Goal: Go to known website: Access a specific website the user already knows

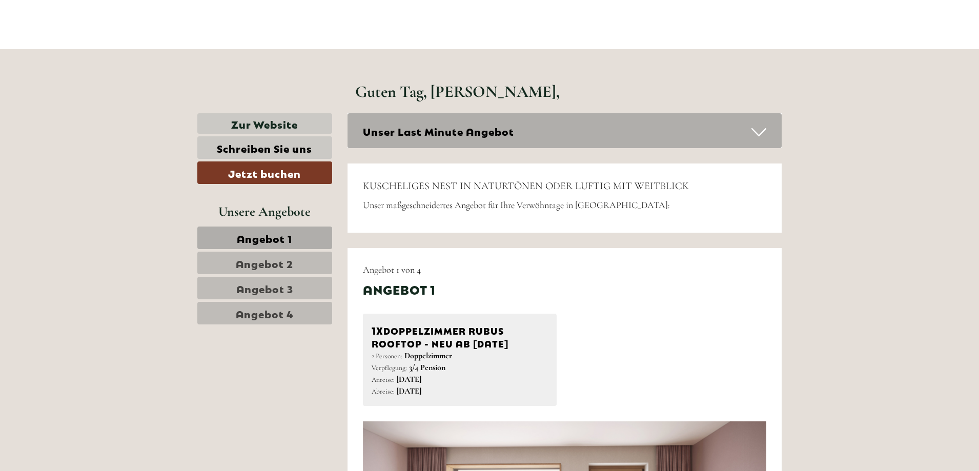
scroll to position [408, 0]
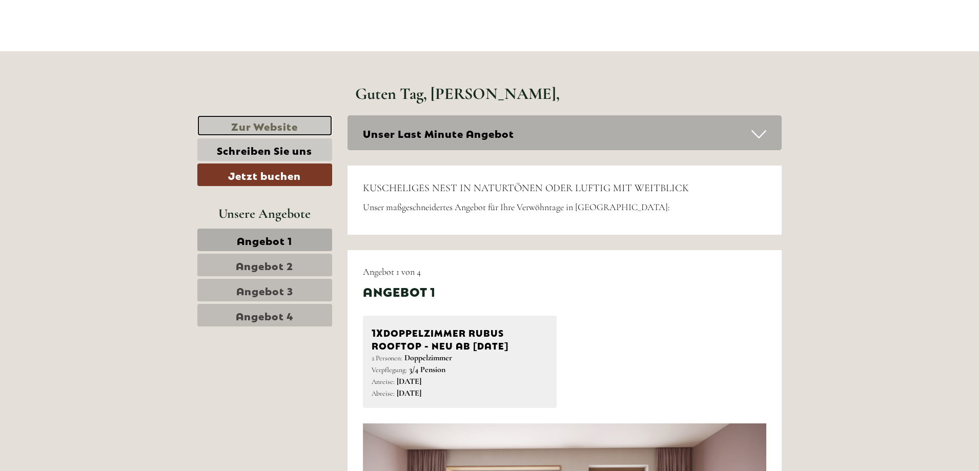
click at [266, 125] on link "Zur Website" at bounding box center [264, 125] width 135 height 21
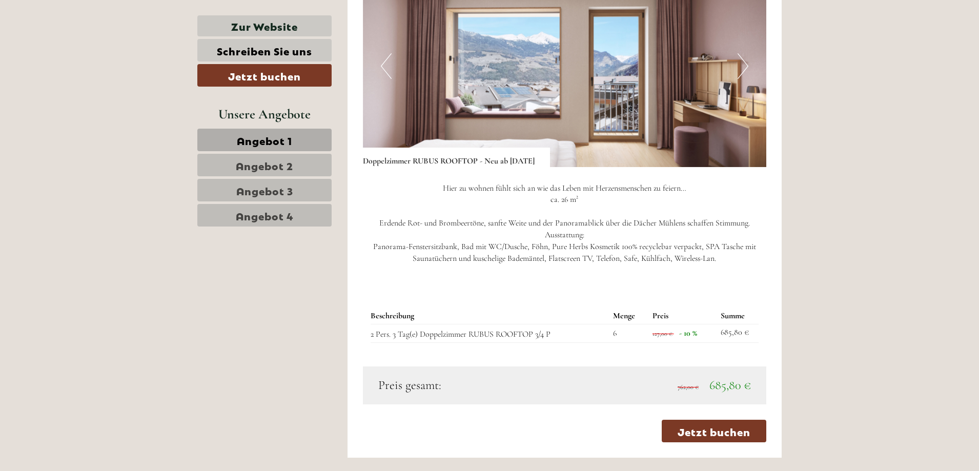
scroll to position [872, 0]
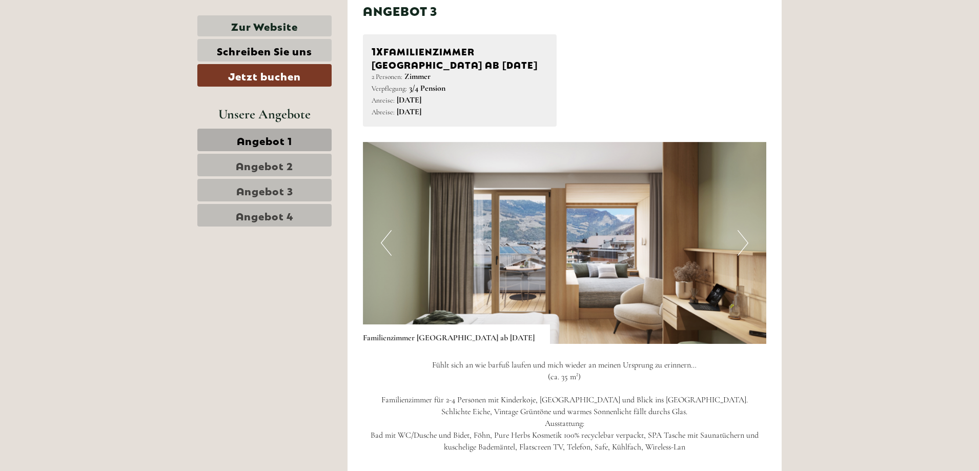
scroll to position [2048, 0]
